Goal: Information Seeking & Learning: Understand process/instructions

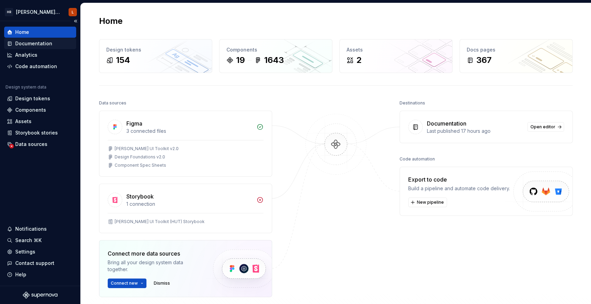
click at [36, 43] on div "Documentation" at bounding box center [33, 43] width 37 height 7
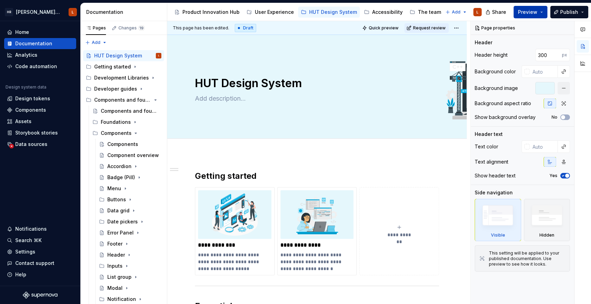
click at [540, 11] on button "Preview" at bounding box center [530, 12] width 34 height 12
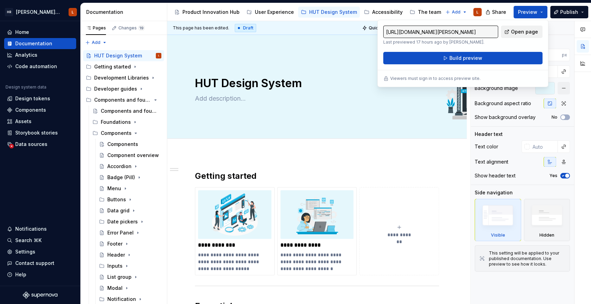
click at [512, 33] on span "Open page" at bounding box center [524, 31] width 27 height 7
type textarea "*"
